Goal: Task Accomplishment & Management: Complete application form

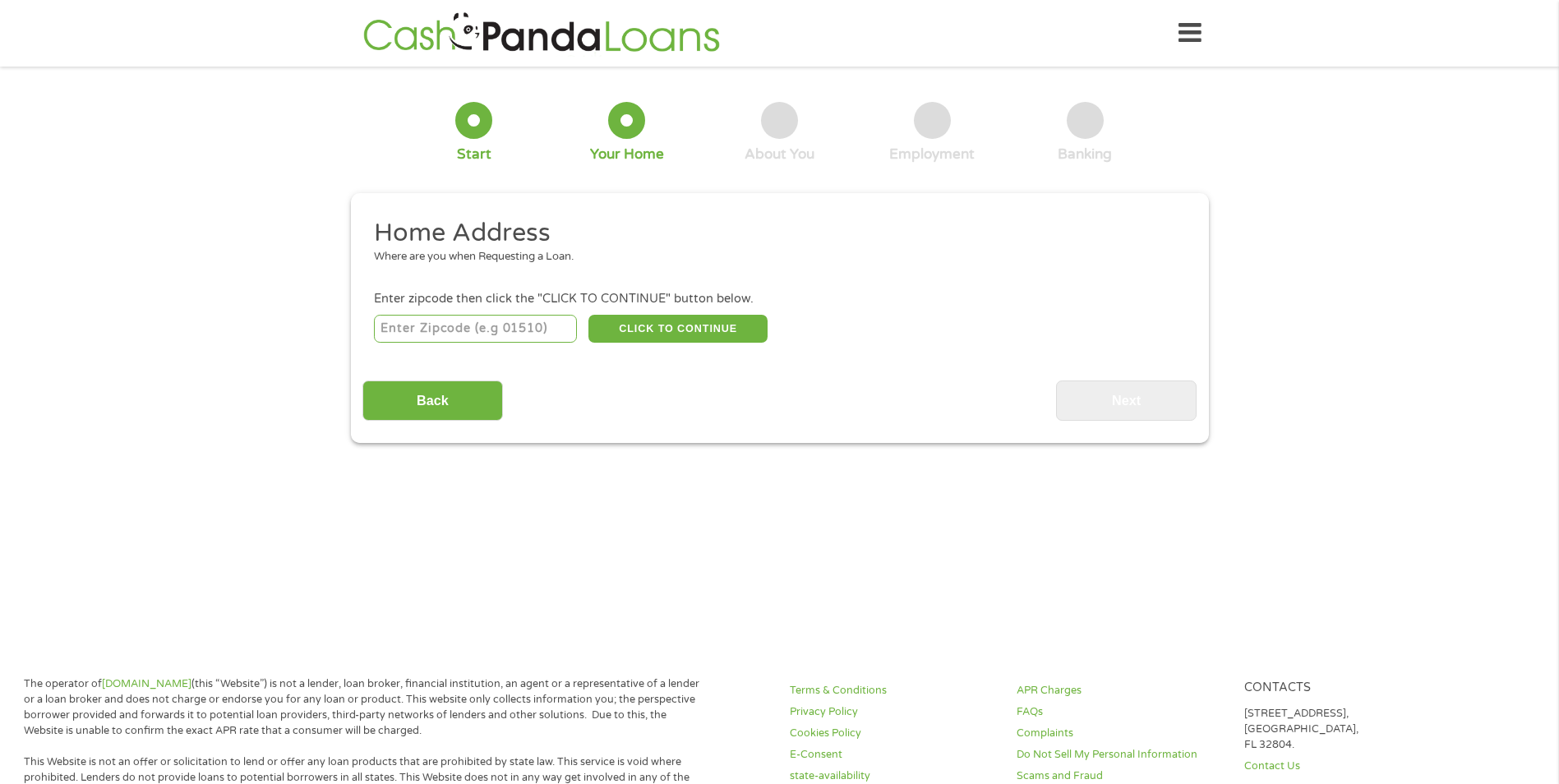
click at [536, 335] on input "number" at bounding box center [476, 329] width 203 height 28
type input "02724"
click at [654, 319] on button "CLICK TO CONTINUE" at bounding box center [677, 329] width 179 height 28
type input "02724"
type input "Fall River"
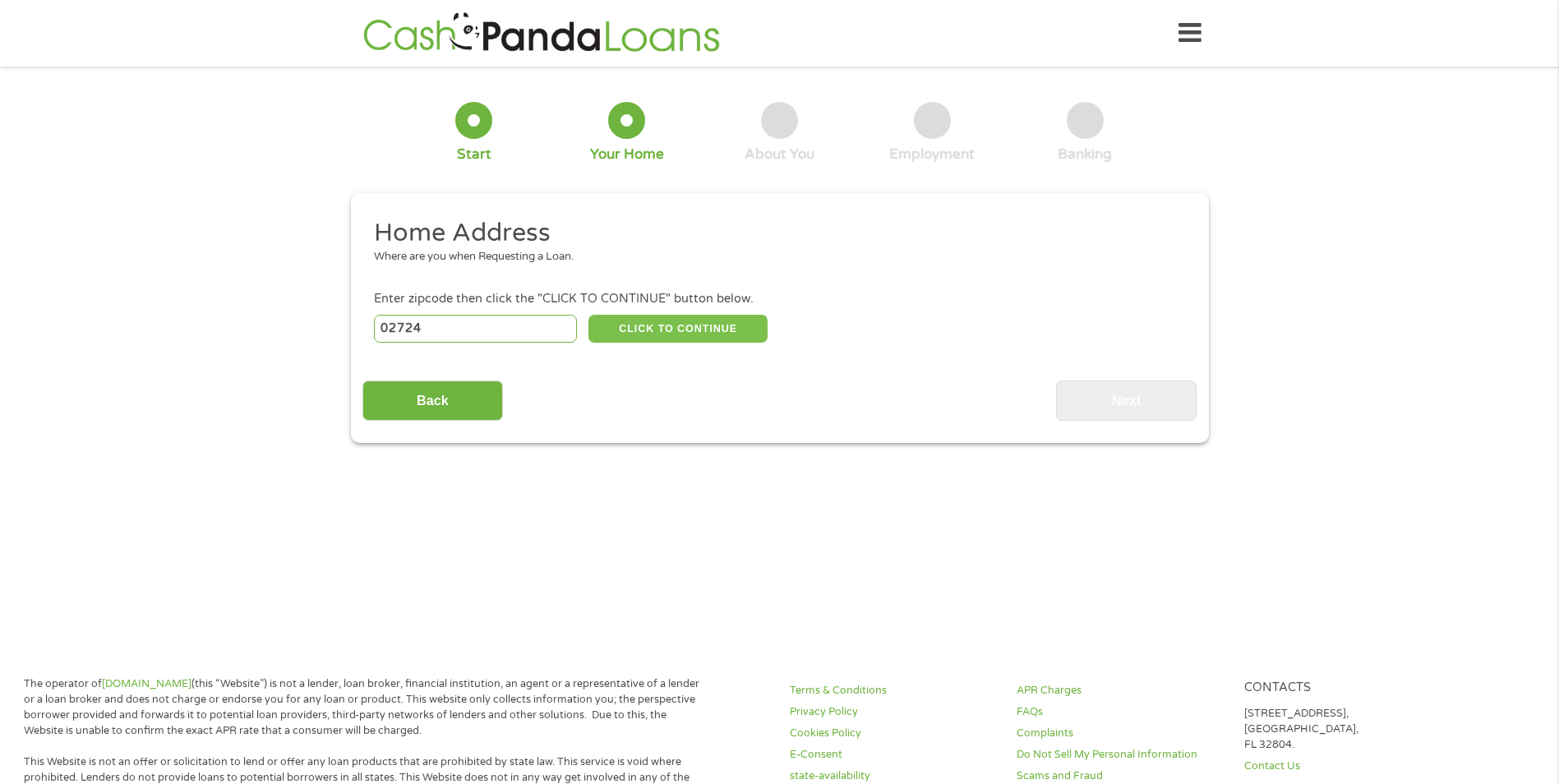
select select "[US_STATE]"
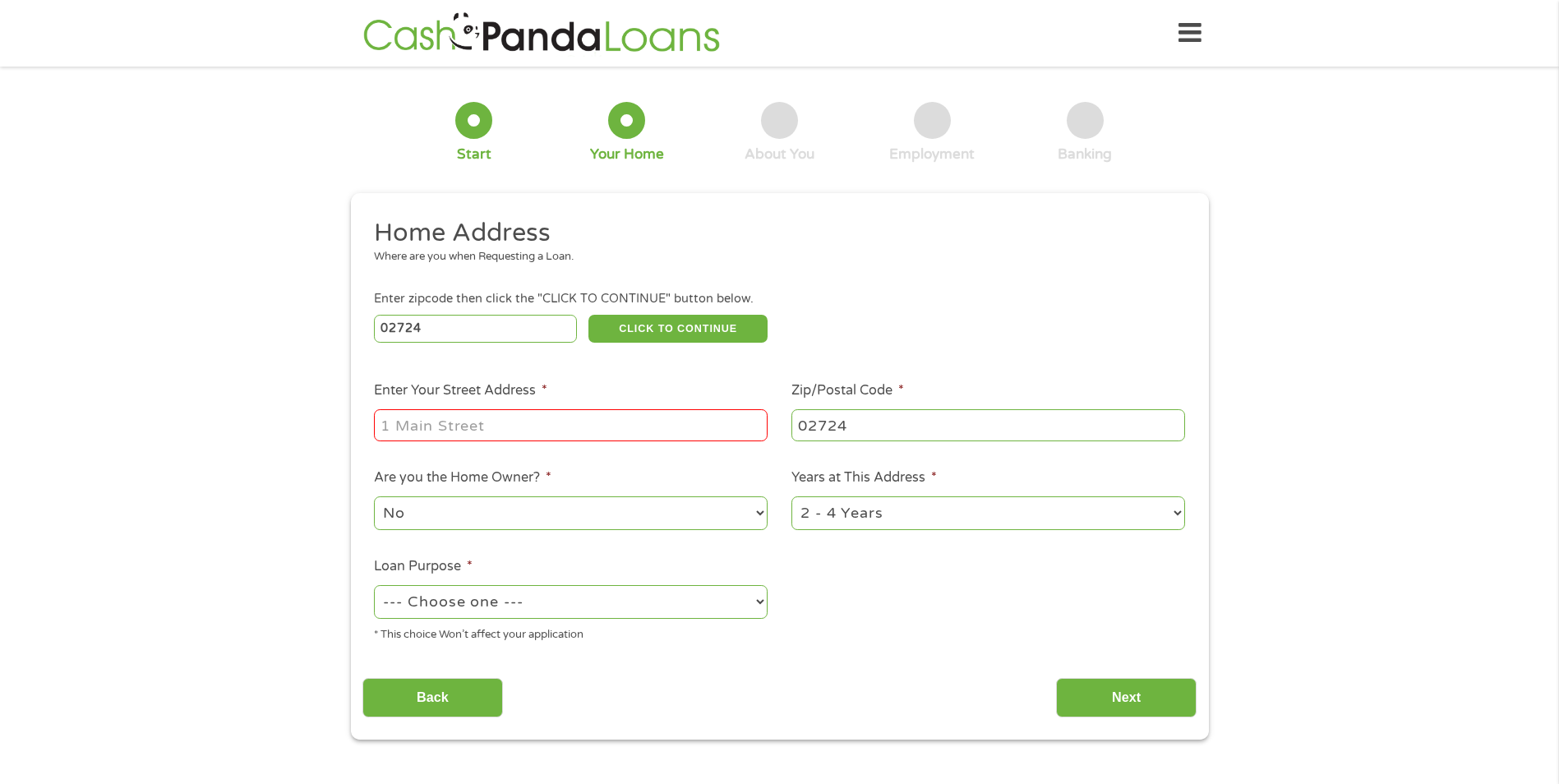
click at [527, 425] on input "Enter Your Street Address *" at bounding box center [571, 425] width 394 height 32
type input "[STREET_ADDRESS]"
click at [488, 613] on select "--- Choose one --- Pay Bills Debt Consolidation Home Improvement Major Purchase…" at bounding box center [571, 602] width 394 height 33
select select "shorttermcash"
click at [374, 585] on select "--- Choose one --- Pay Bills Debt Consolidation Home Improvement Major Purchase…" at bounding box center [571, 602] width 394 height 33
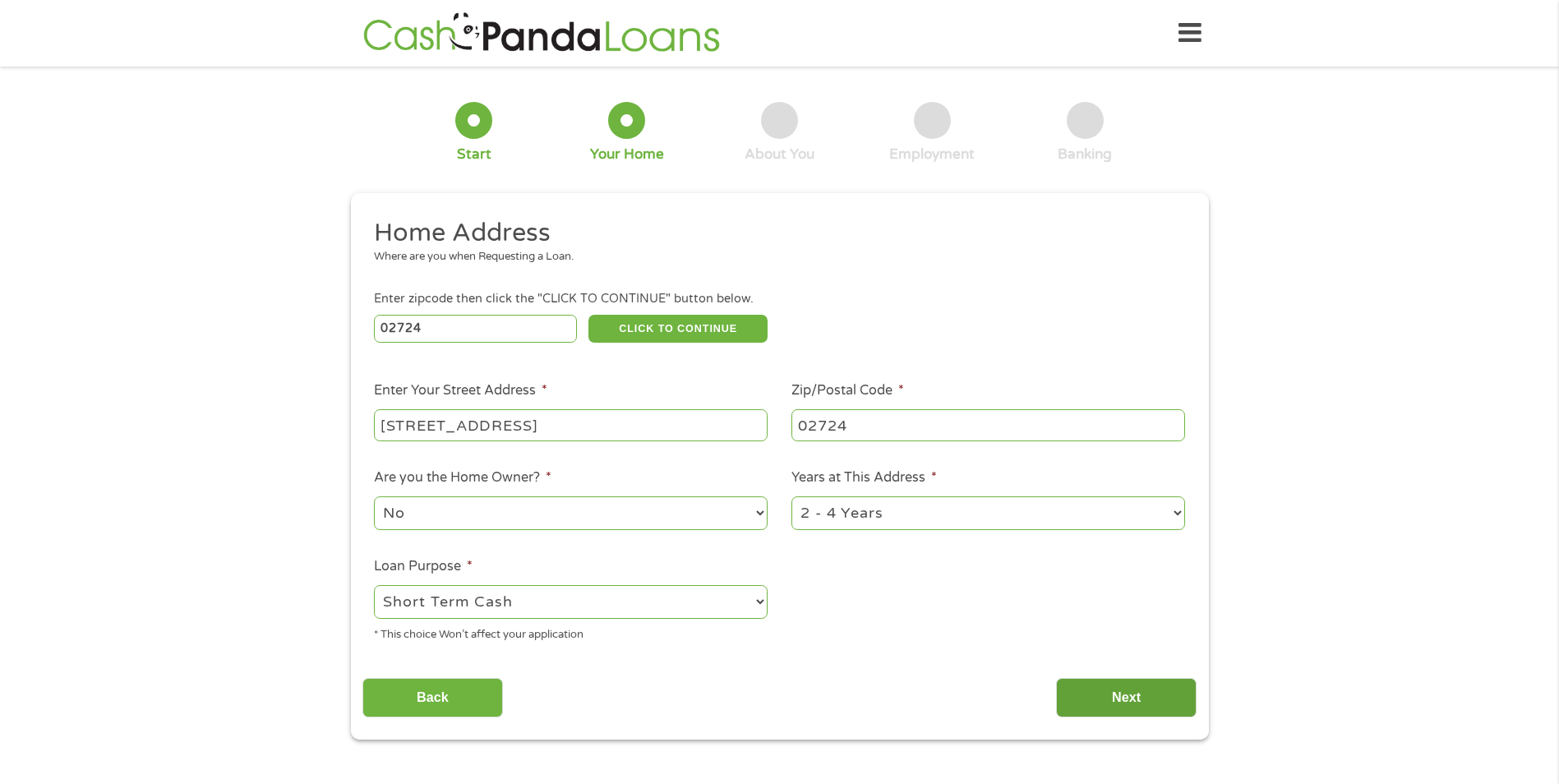
click at [1098, 696] on input "Next" at bounding box center [1126, 698] width 140 height 40
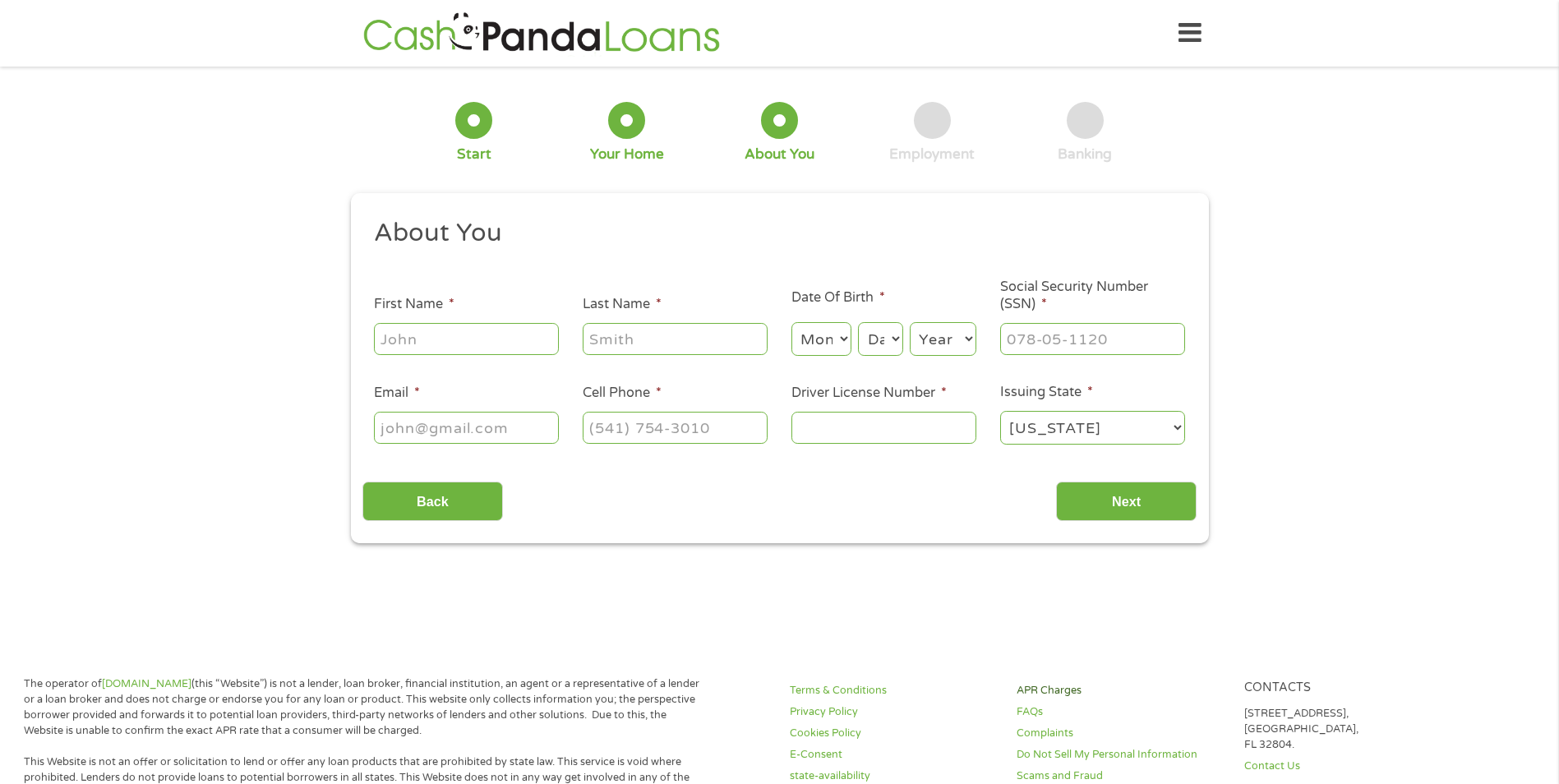
scroll to position [7, 7]
click at [1083, 686] on link "APR Charges" at bounding box center [1120, 690] width 207 height 16
click at [531, 336] on input "First Name *" at bounding box center [466, 339] width 185 height 32
type input "Kawtar"
type input "kniz"
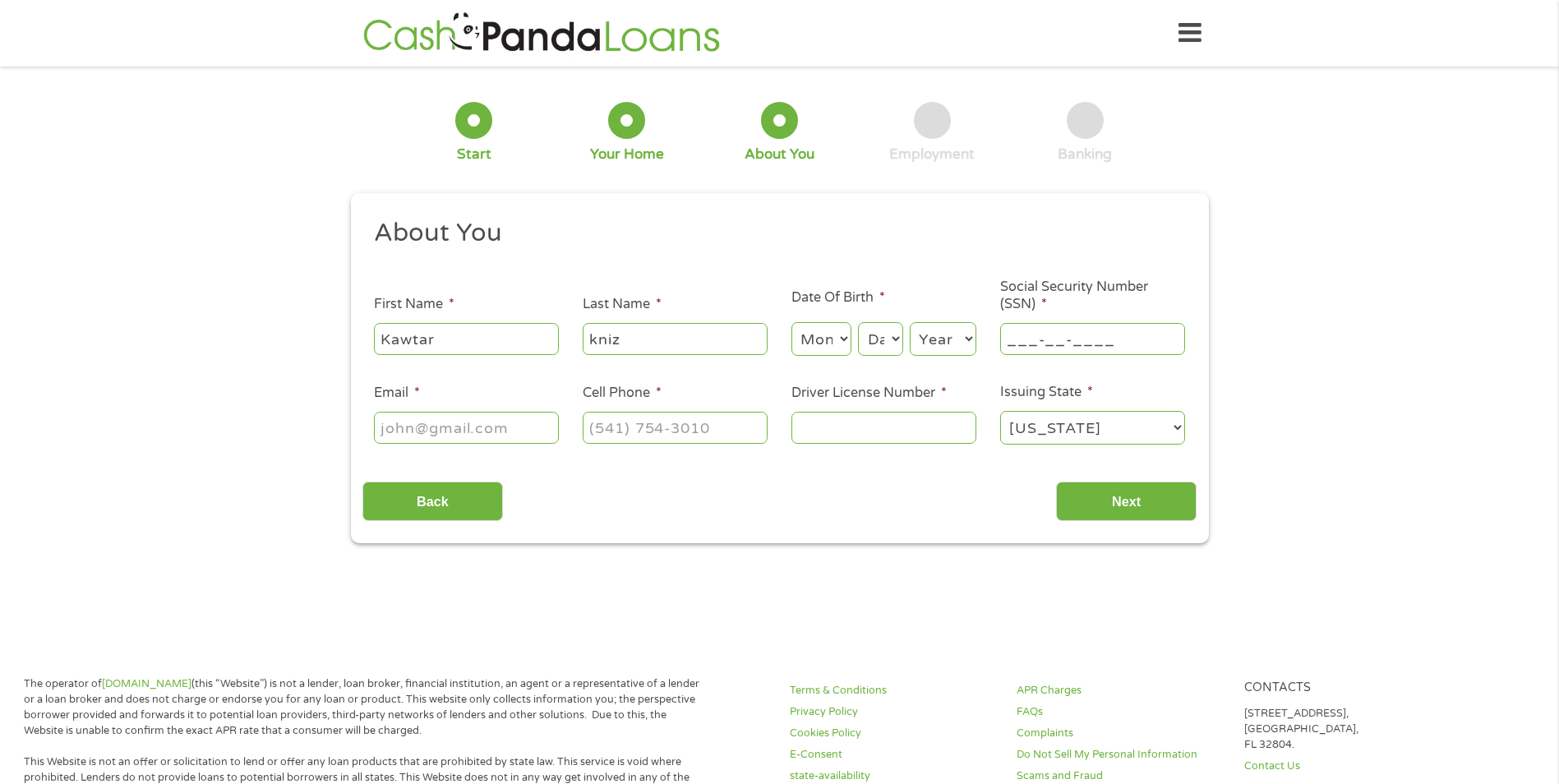
click at [1057, 346] on input "___-__-____" at bounding box center [1093, 339] width 185 height 32
type input "843-39-5029"
click at [922, 434] on input "Driver License Number *" at bounding box center [884, 427] width 185 height 32
type input "s6813522"
click at [657, 440] on input "(___) ___-____" at bounding box center [675, 427] width 185 height 32
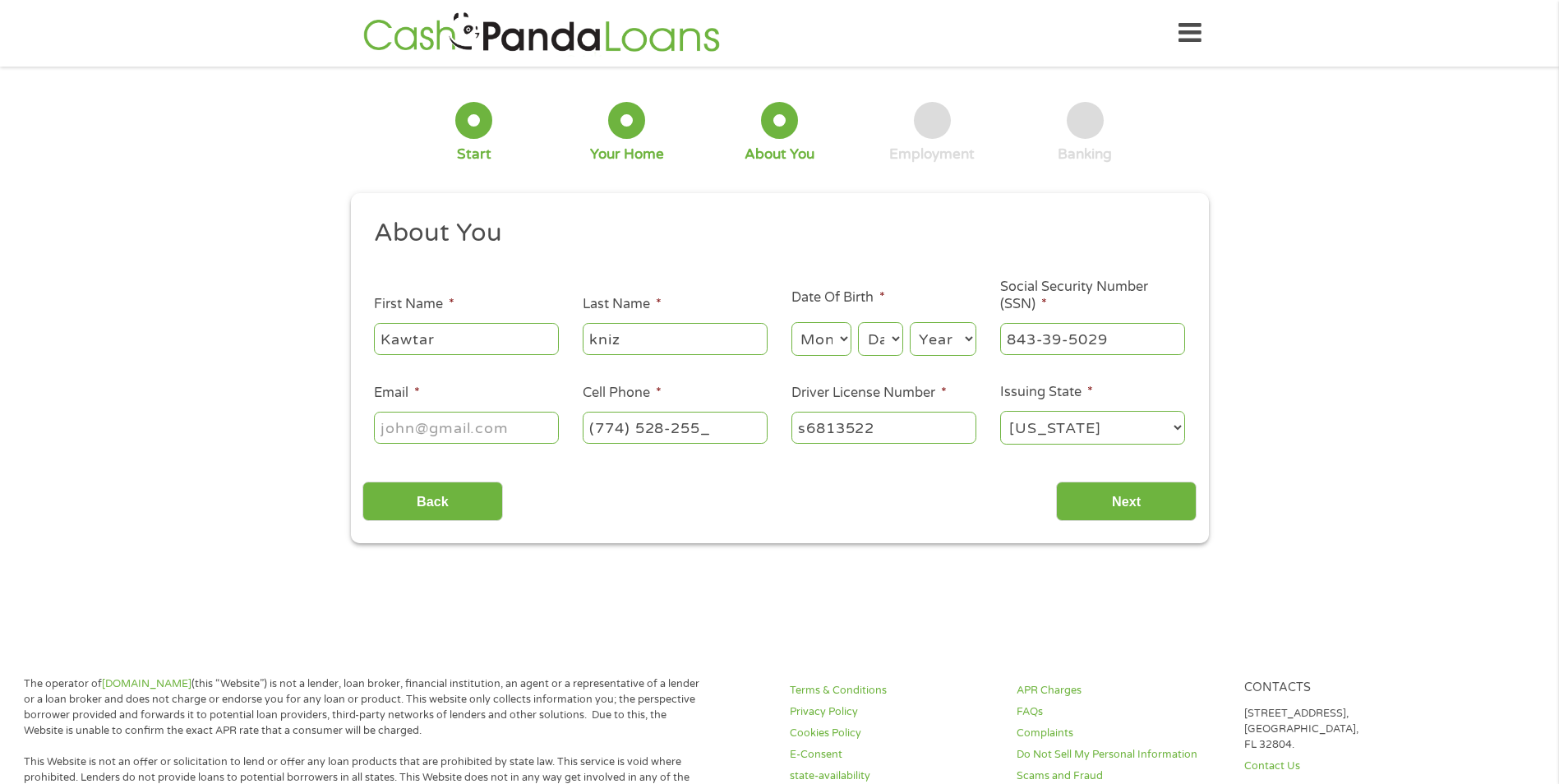
type input "[PHONE_NUMBER]"
click at [517, 426] on input "Email *" at bounding box center [466, 427] width 185 height 32
type input "K"
type input "[EMAIL_ADDRESS][DOMAIN_NAME]"
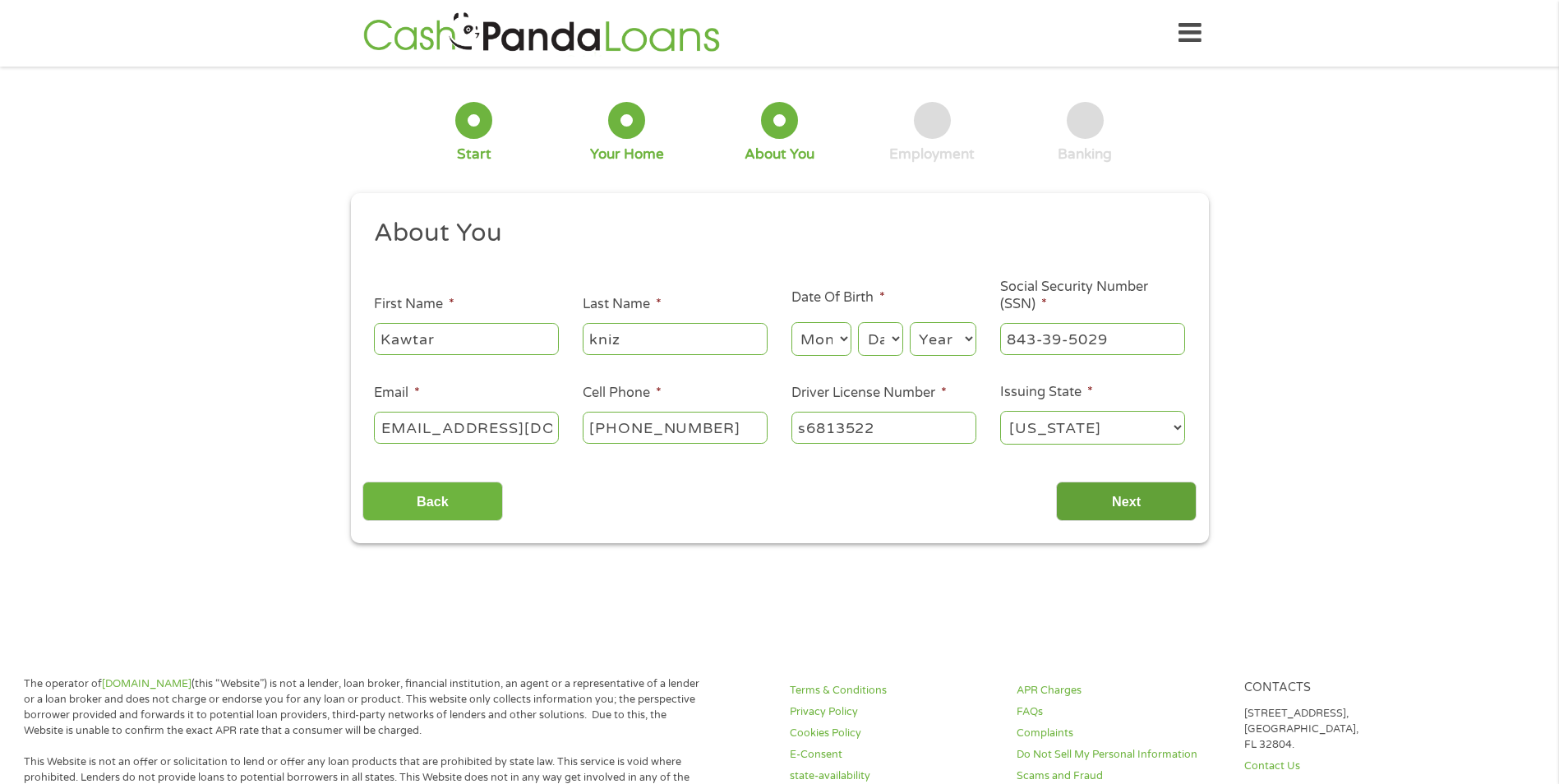
scroll to position [0, 0]
click at [1151, 498] on input "Next" at bounding box center [1126, 501] width 140 height 40
